Goal: Information Seeking & Learning: Learn about a topic

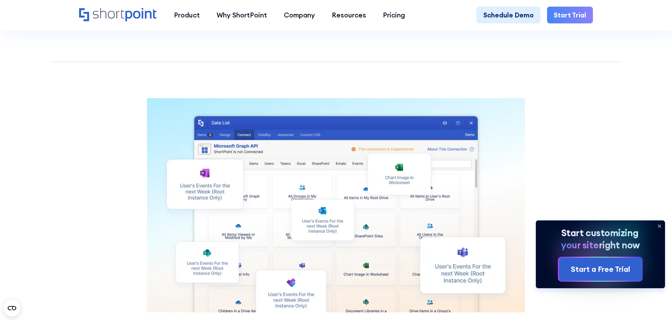
scroll to position [3395, 0]
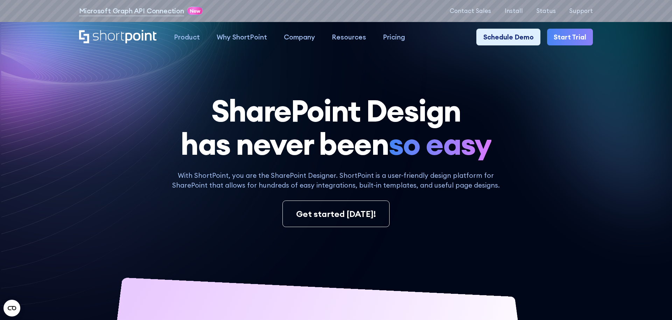
click at [552, 6] on div "Microsoft Graph API Connection -777 Days -24 Hours -30 Minutes -17 Seconds Unti…" at bounding box center [336, 11] width 514 height 12
click at [552, 8] on p "Status" at bounding box center [546, 11] width 20 height 7
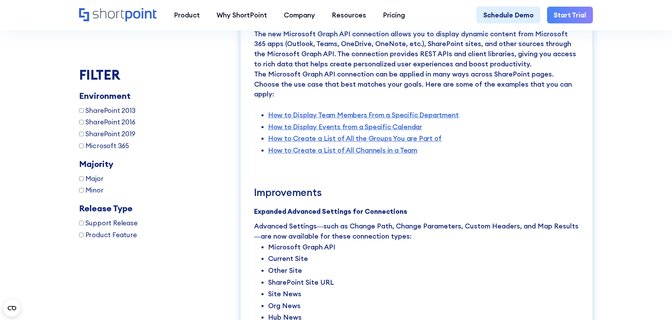
scroll to position [1449, 0]
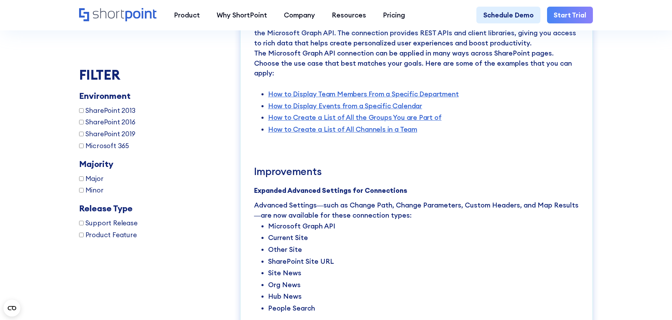
click at [97, 147] on span "Microsoft 365" at bounding box center [107, 146] width 44 height 10
click at [84, 147] on input "Microsoft 365" at bounding box center [81, 146] width 5 height 5
checkbox input "true"
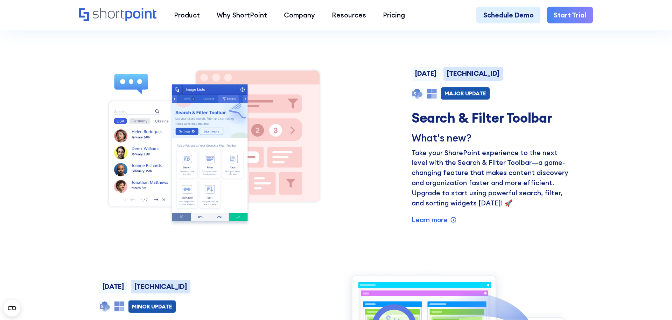
scroll to position [597, 0]
